Goal: Information Seeking & Learning: Learn about a topic

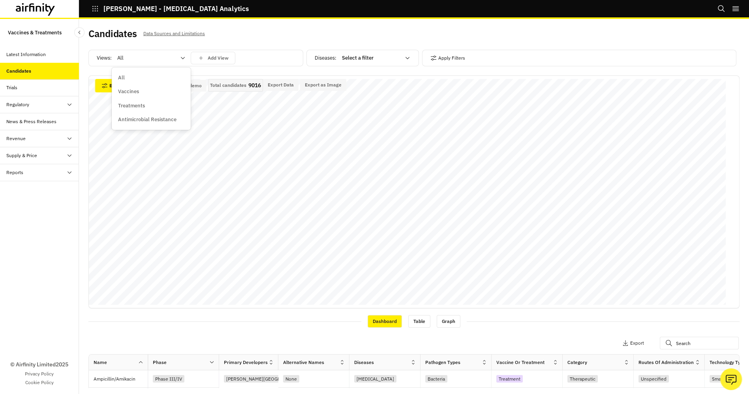
click at [131, 62] on div at bounding box center [146, 57] width 58 height 9
click at [136, 92] on p "Vaccines" at bounding box center [128, 92] width 21 height 8
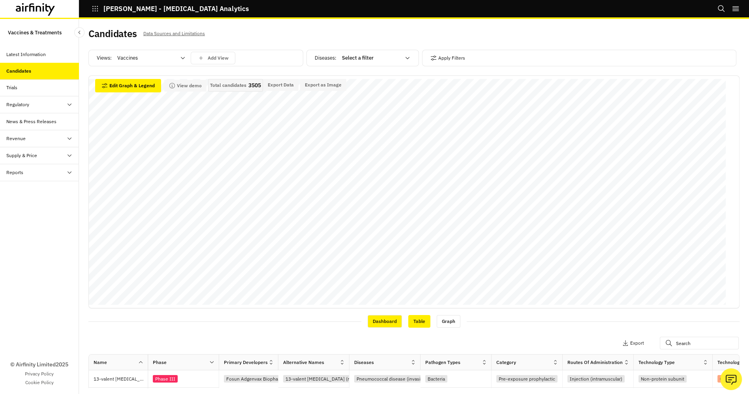
click at [419, 321] on div "Table" at bounding box center [419, 321] width 22 height 13
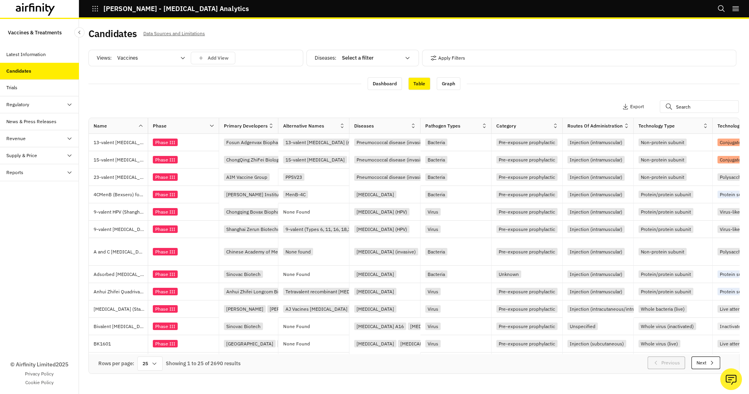
click at [249, 83] on div "Dashboard Table Graph" at bounding box center [413, 83] width 651 height 16
click at [184, 55] on icon at bounding box center [183, 58] width 6 height 6
click at [132, 91] on p "Vaccines" at bounding box center [128, 92] width 21 height 8
click at [248, 102] on div "Apply Filters Columns Export" at bounding box center [413, 107] width 651 height 21
click at [446, 84] on div "Graph" at bounding box center [449, 83] width 24 height 13
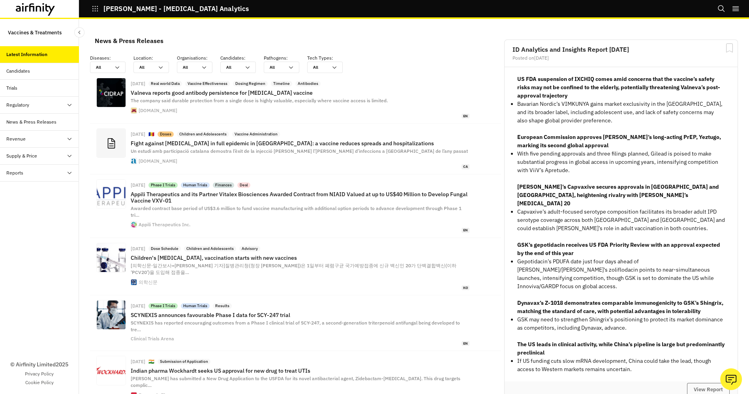
scroll to position [568, 230]
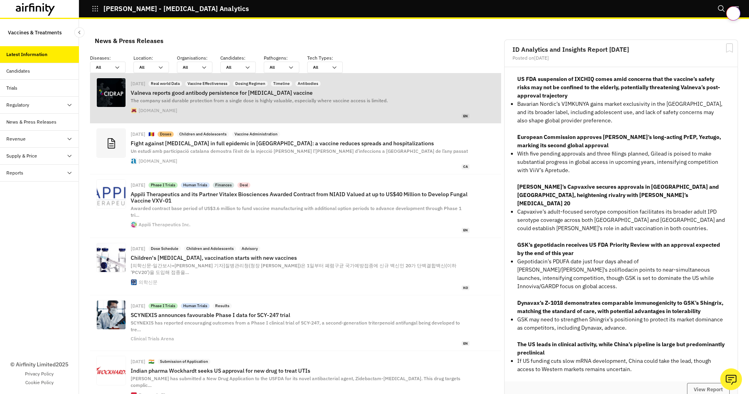
click at [286, 95] on p "Valneva reports good antibody persistence for [MEDICAL_DATA] vaccine" at bounding box center [300, 93] width 339 height 6
